Goal: Information Seeking & Learning: Check status

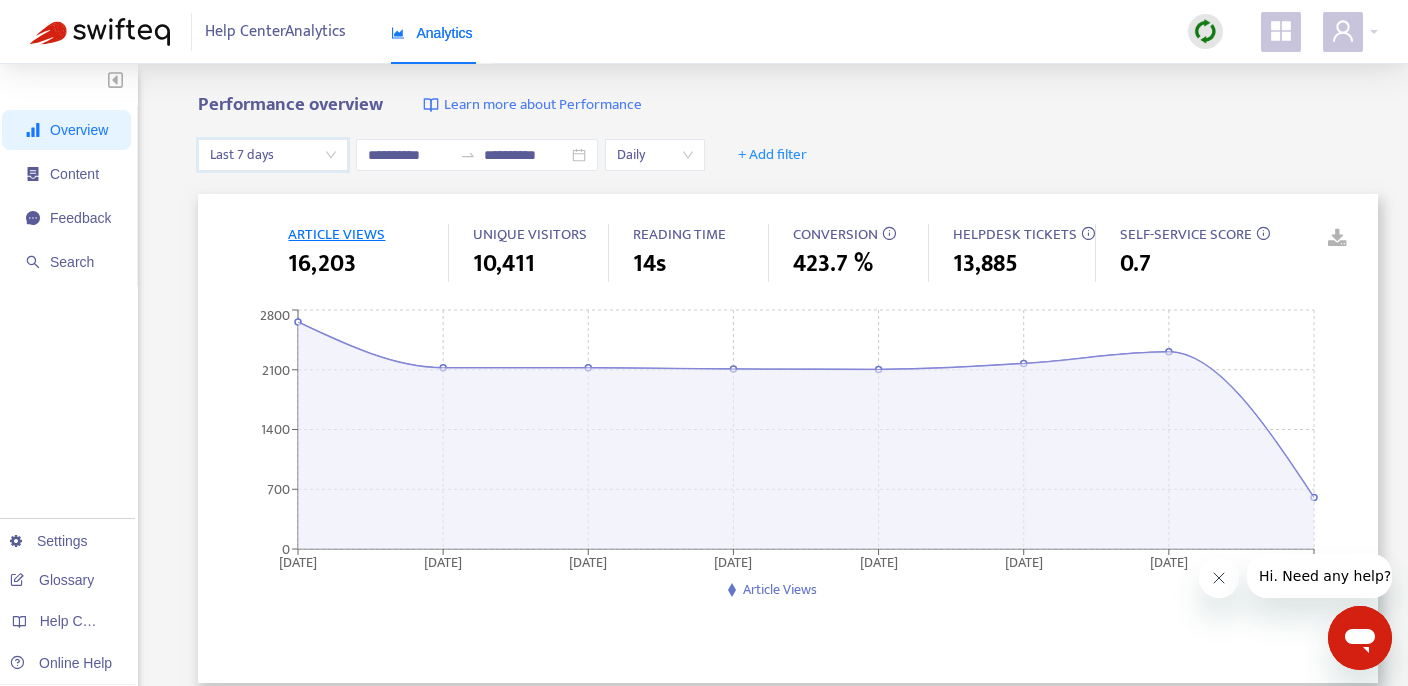
click at [872, 259] on span "423.7 %" at bounding box center [833, 264] width 80 height 36
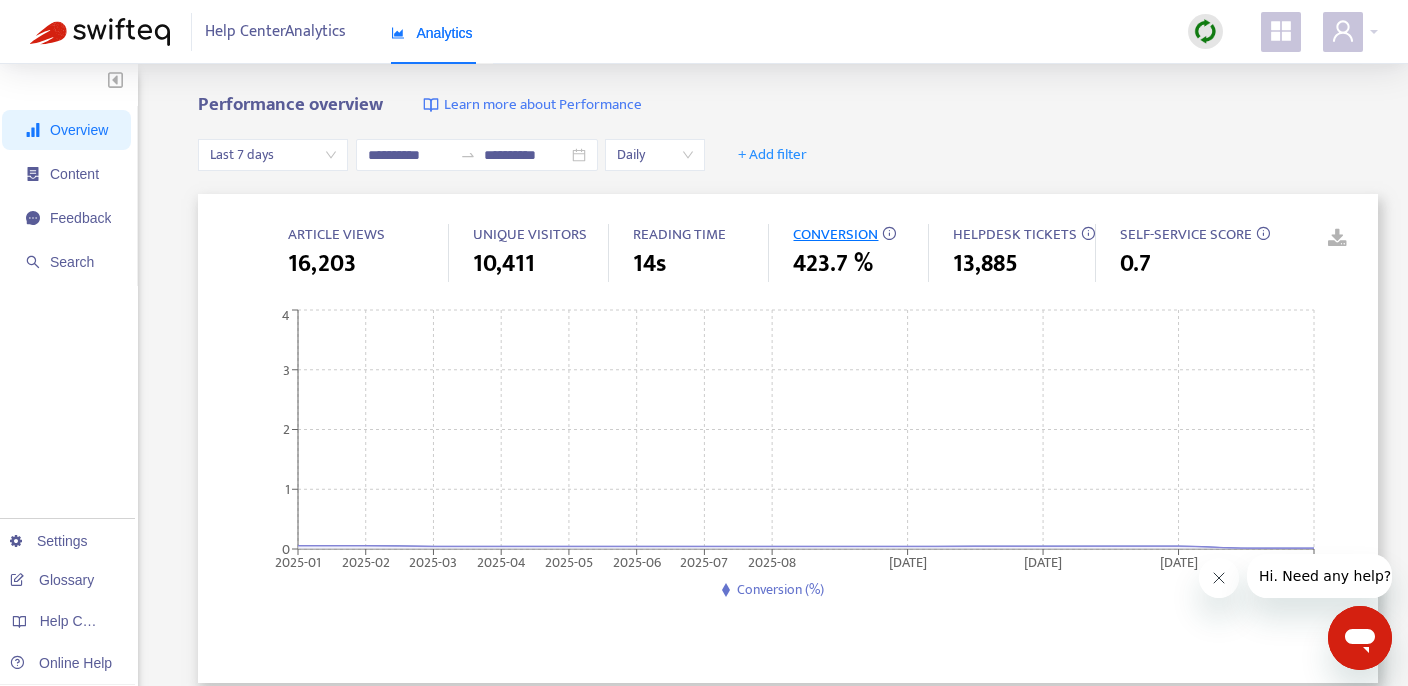
click at [846, 262] on span "423.7 %" at bounding box center [833, 264] width 80 height 36
click at [852, 226] on span "CONVERSION" at bounding box center [835, 234] width 85 height 25
click at [846, 259] on span "423.7 %" at bounding box center [833, 264] width 80 height 36
click at [852, 232] on span "CONVERSION" at bounding box center [835, 234] width 85 height 25
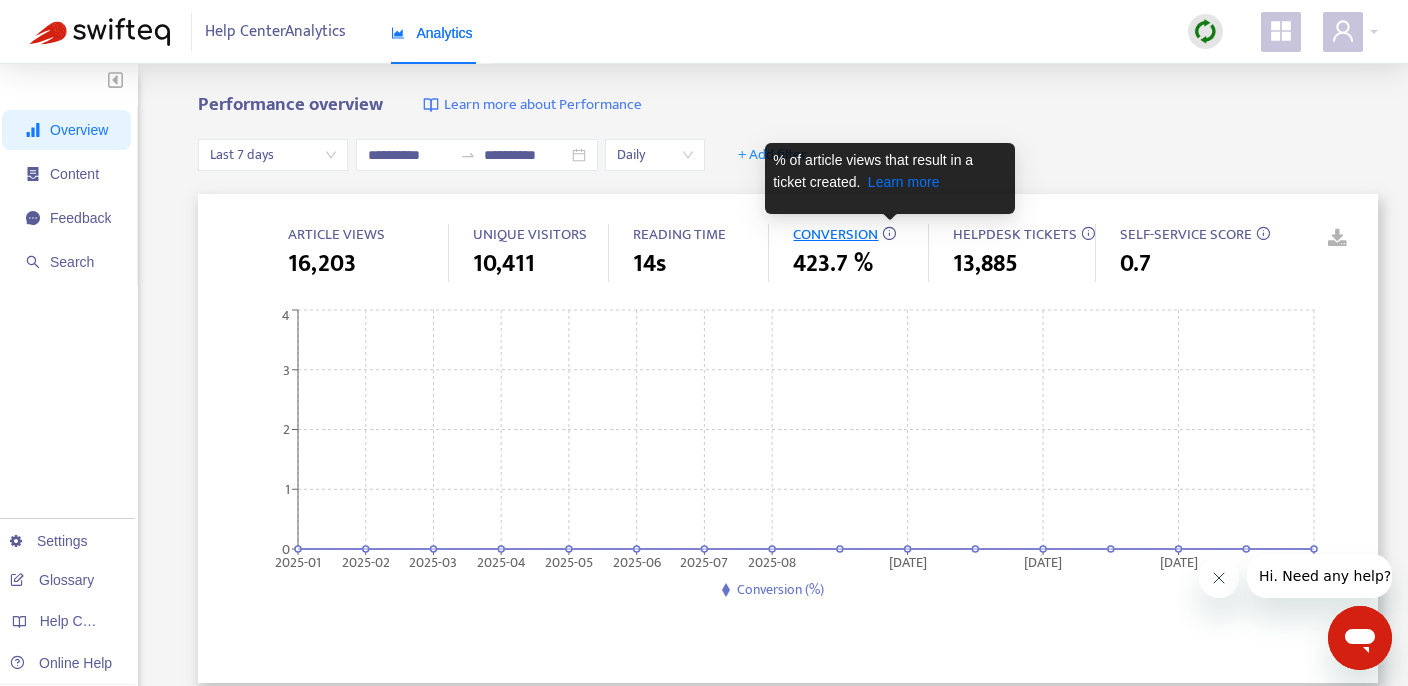
click at [888, 235] on icon at bounding box center [889, 233] width 14 height 14
